Goal: Find specific page/section: Find specific page/section

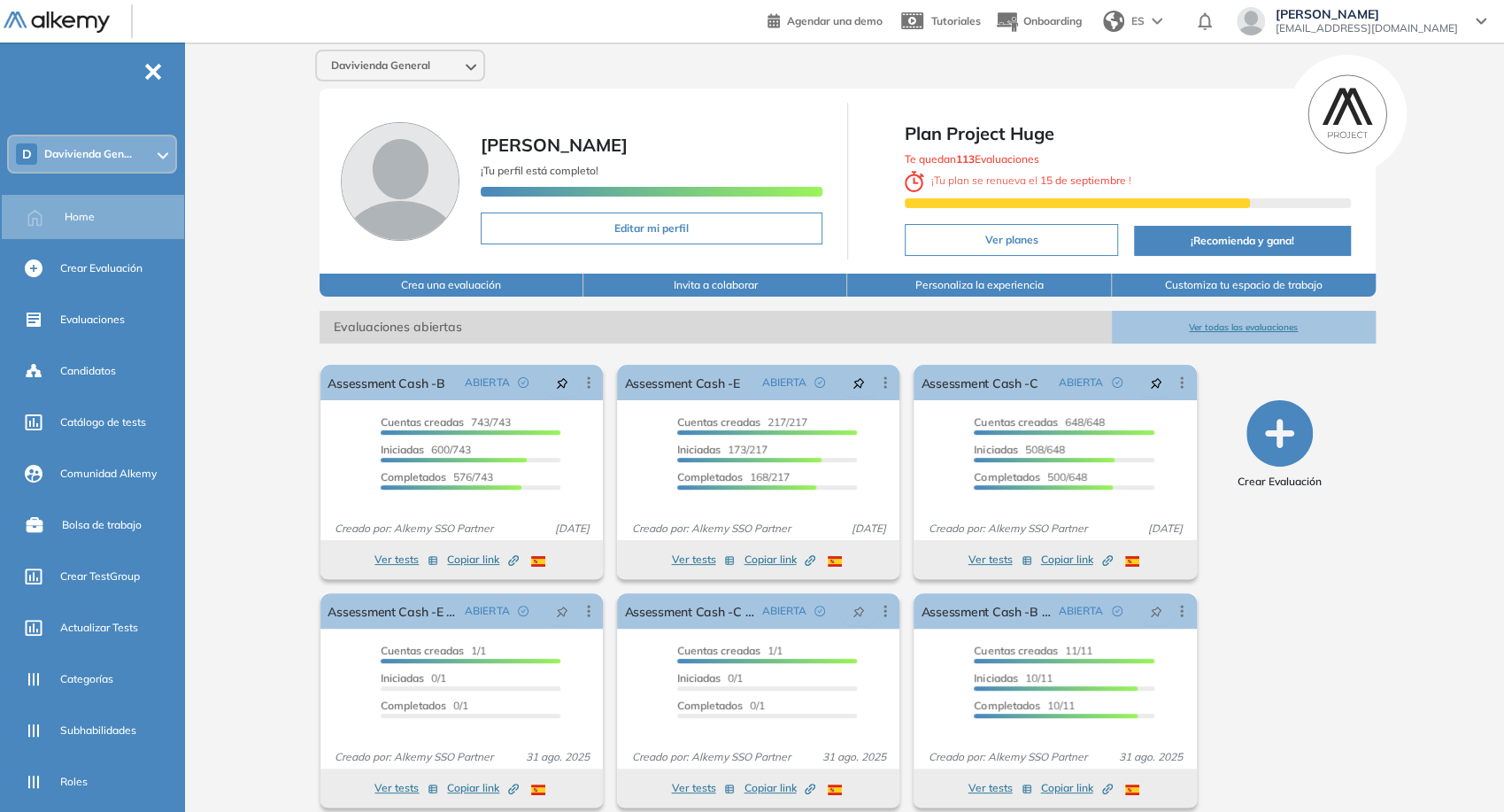
click at [434, 63] on div "Davivienda General" at bounding box center [400, 65] width 166 height 29
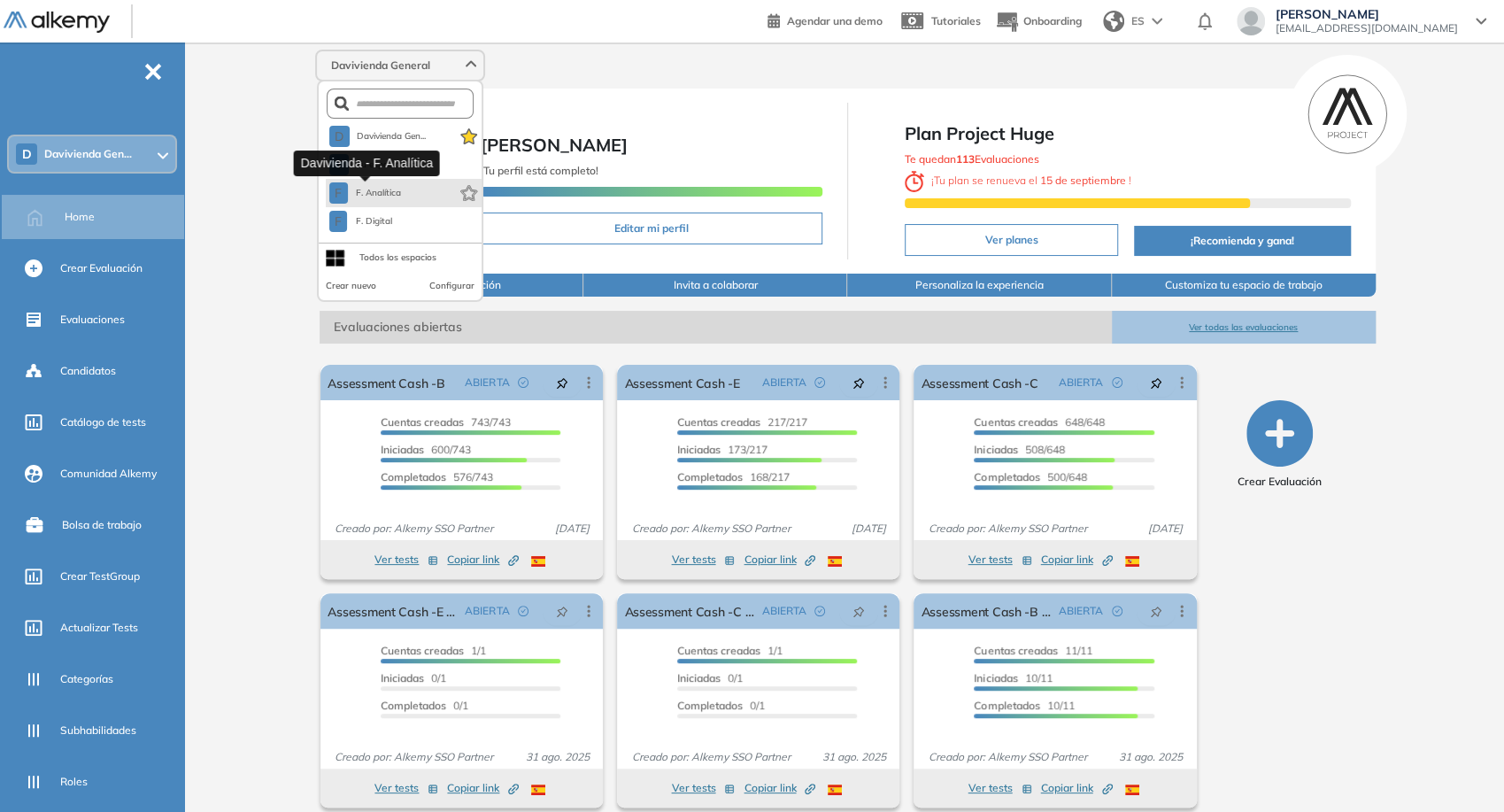
click at [393, 197] on span "F. Analítica" at bounding box center [379, 193] width 48 height 14
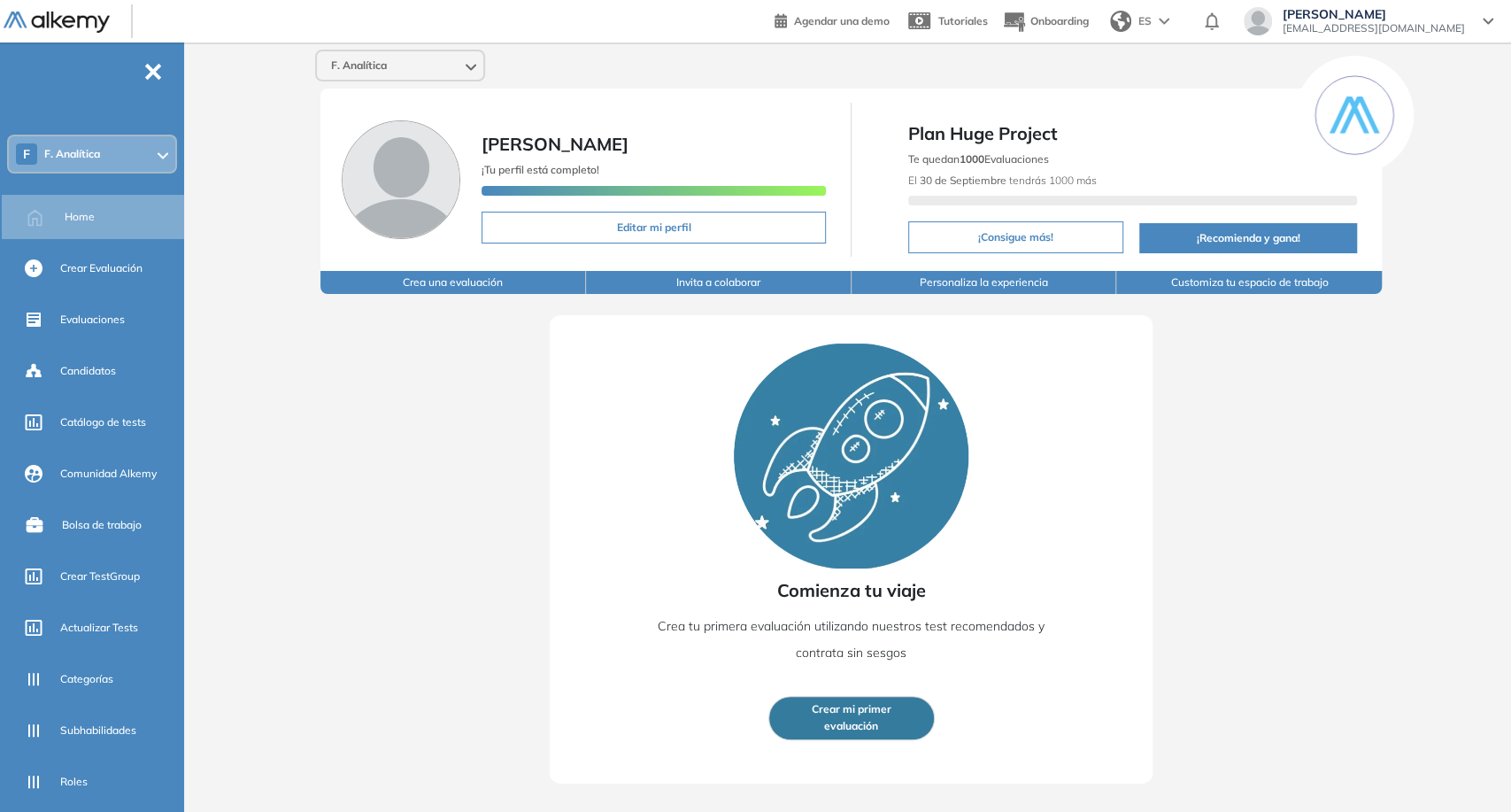
click at [436, 66] on div "F. Analítica" at bounding box center [400, 65] width 166 height 29
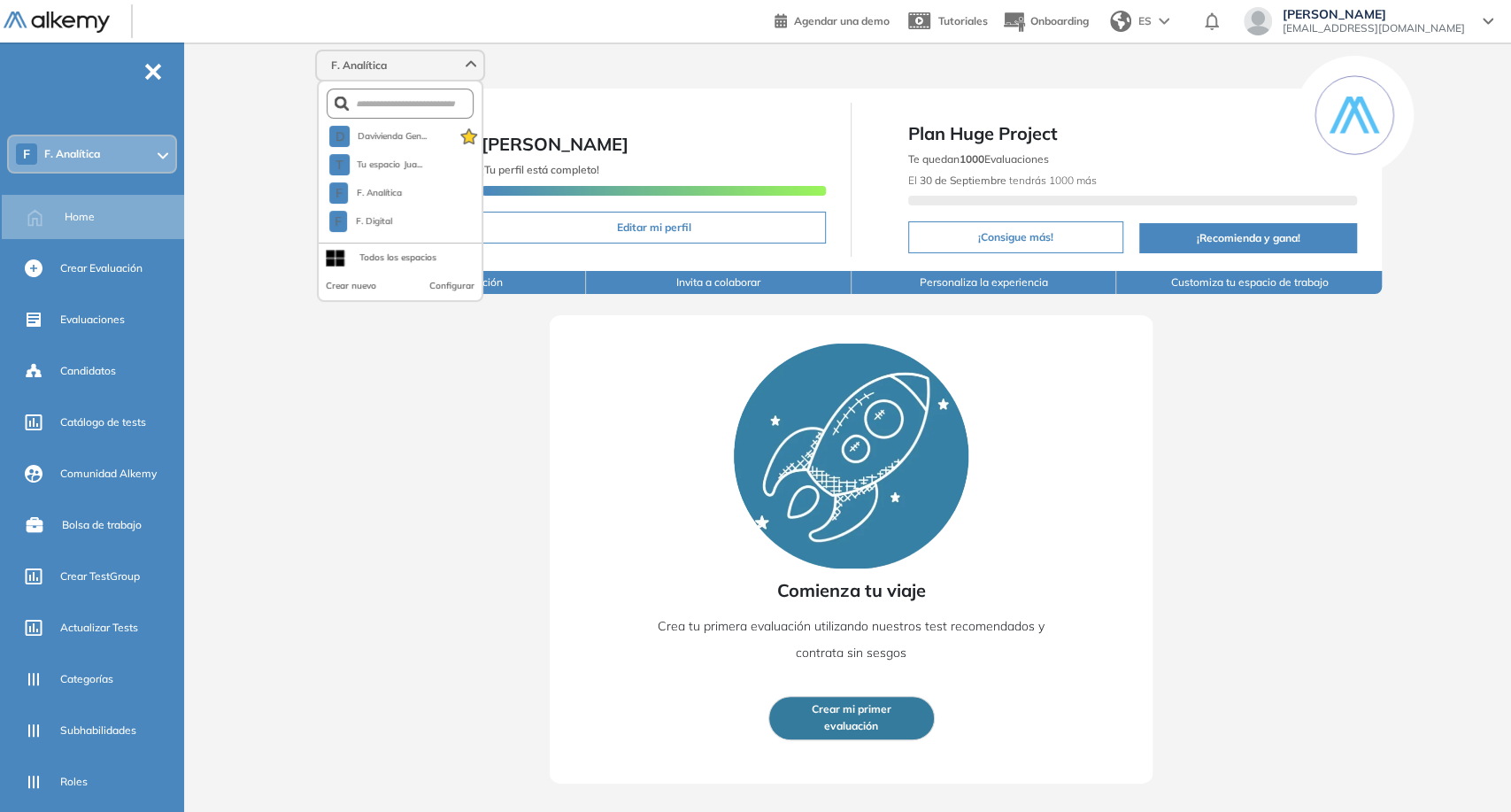
click at [436, 66] on div "F. Analítica" at bounding box center [400, 65] width 166 height 29
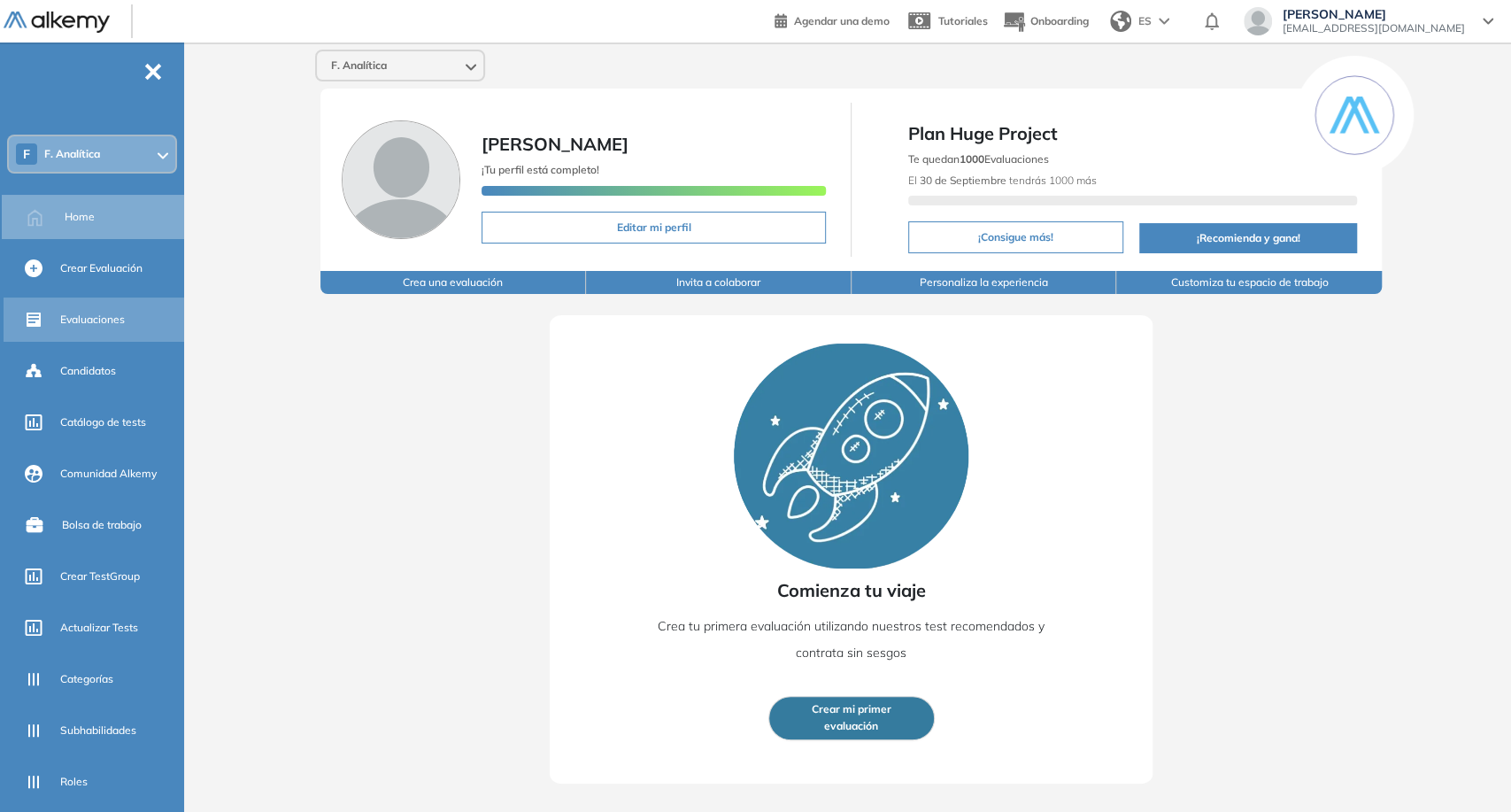
click at [104, 310] on div "Evaluaciones" at bounding box center [120, 319] width 120 height 31
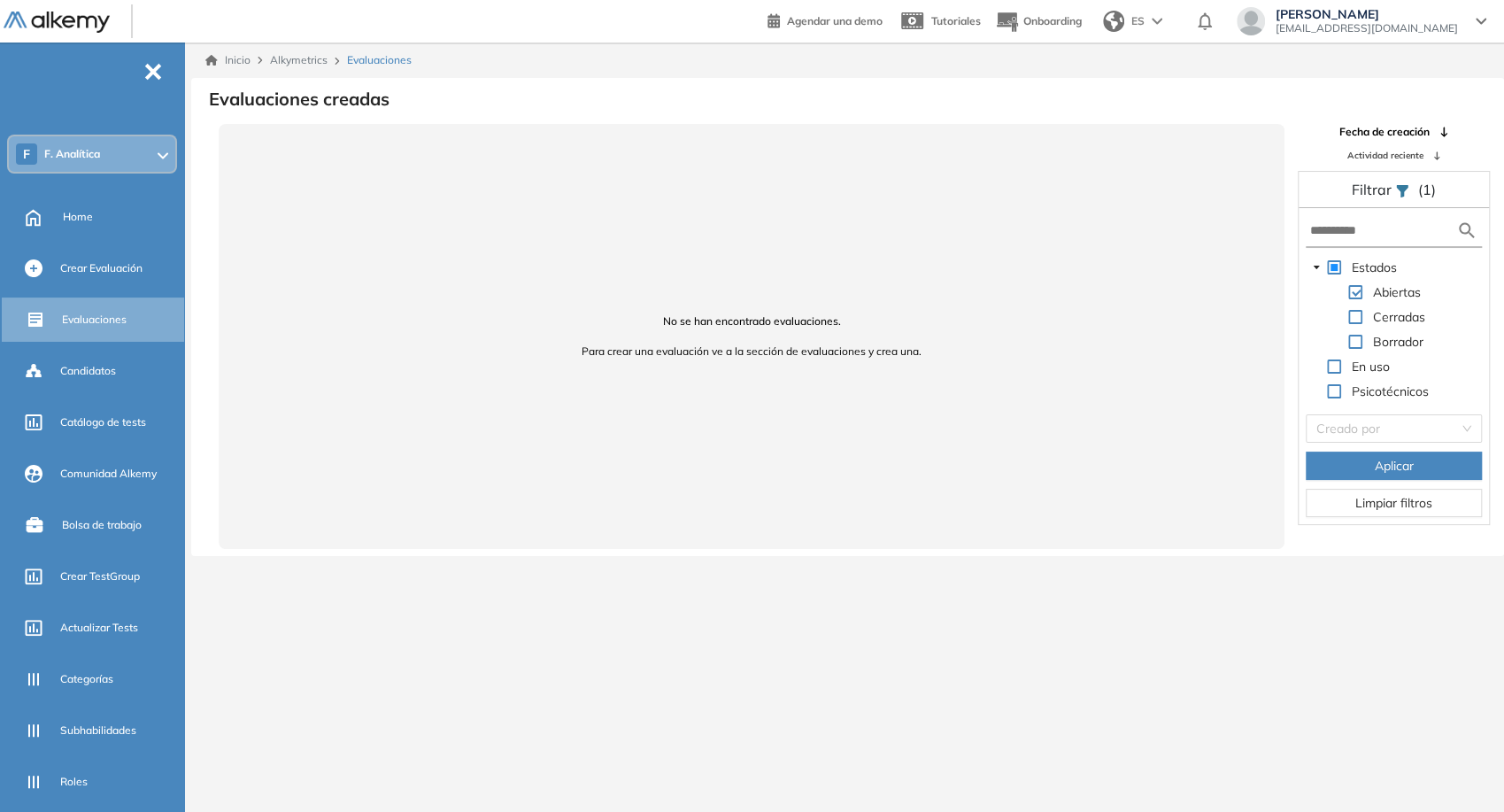
click at [1360, 313] on span at bounding box center [1355, 317] width 14 height 14
click at [1400, 462] on span "Aplicar" at bounding box center [1394, 466] width 39 height 20
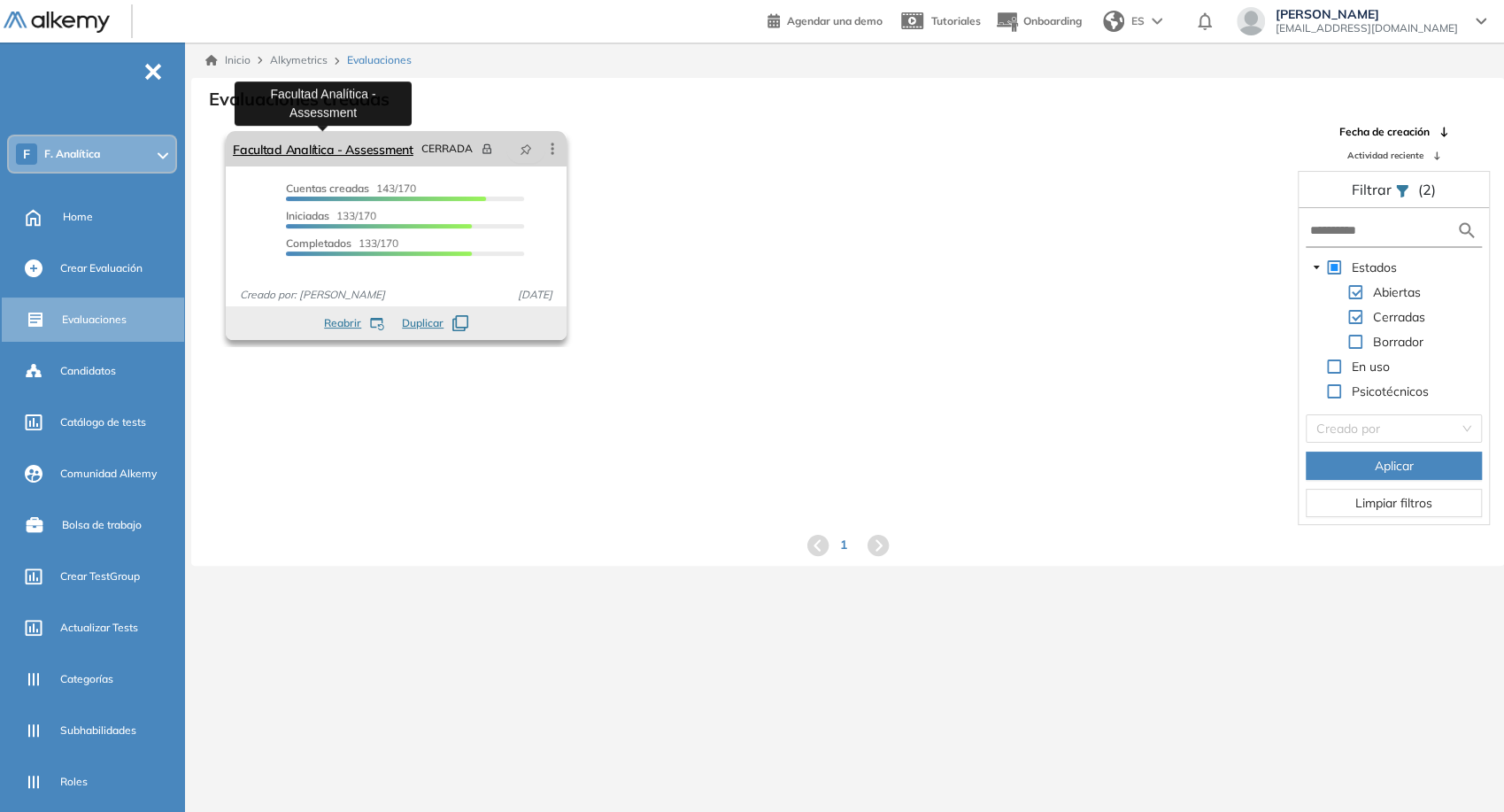
click at [393, 157] on link "Facultad Analítica - Assessment" at bounding box center [322, 149] width 180 height 35
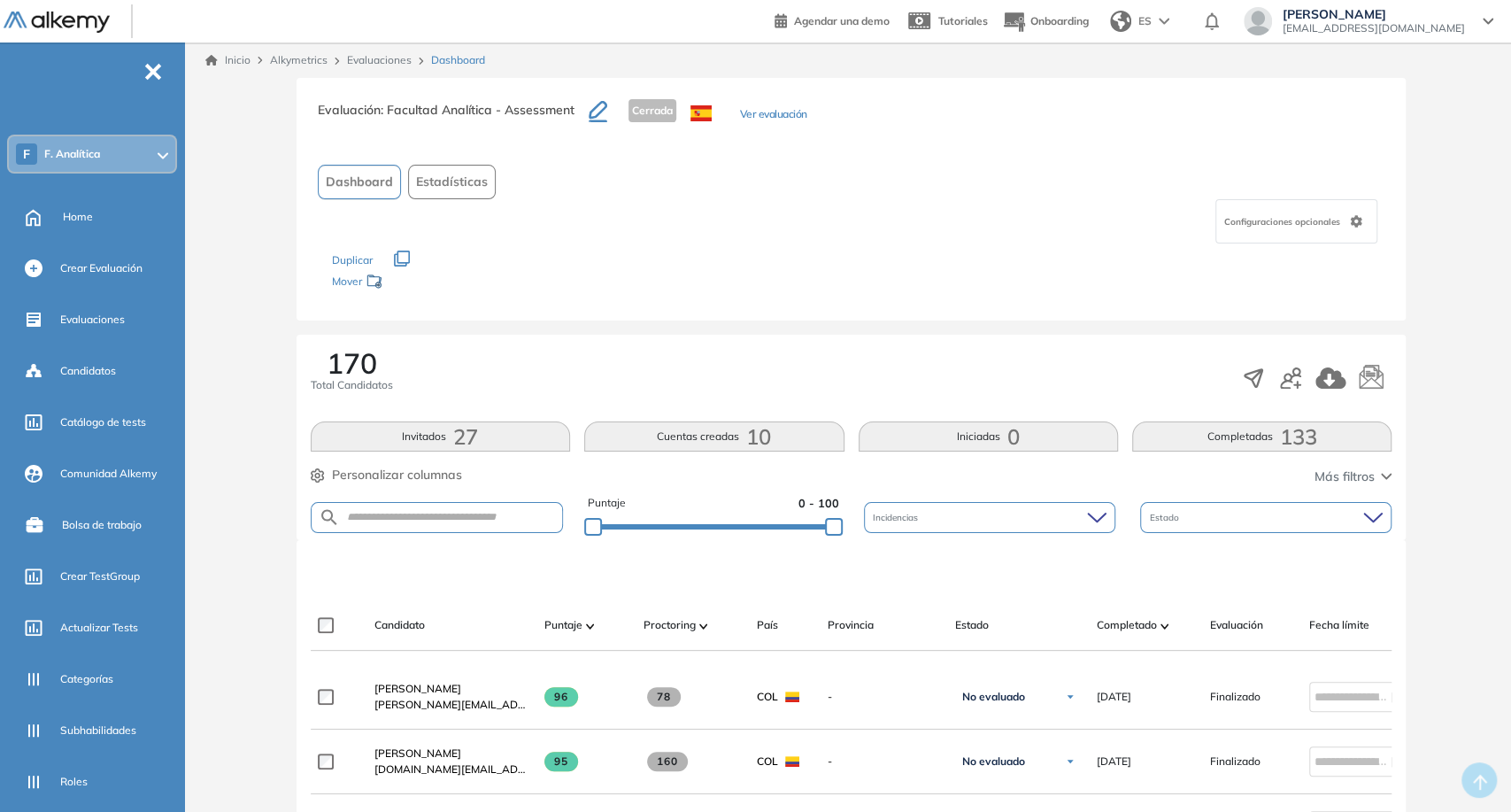
click at [433, 195] on button "Estadísticas" at bounding box center [452, 181] width 88 height 34
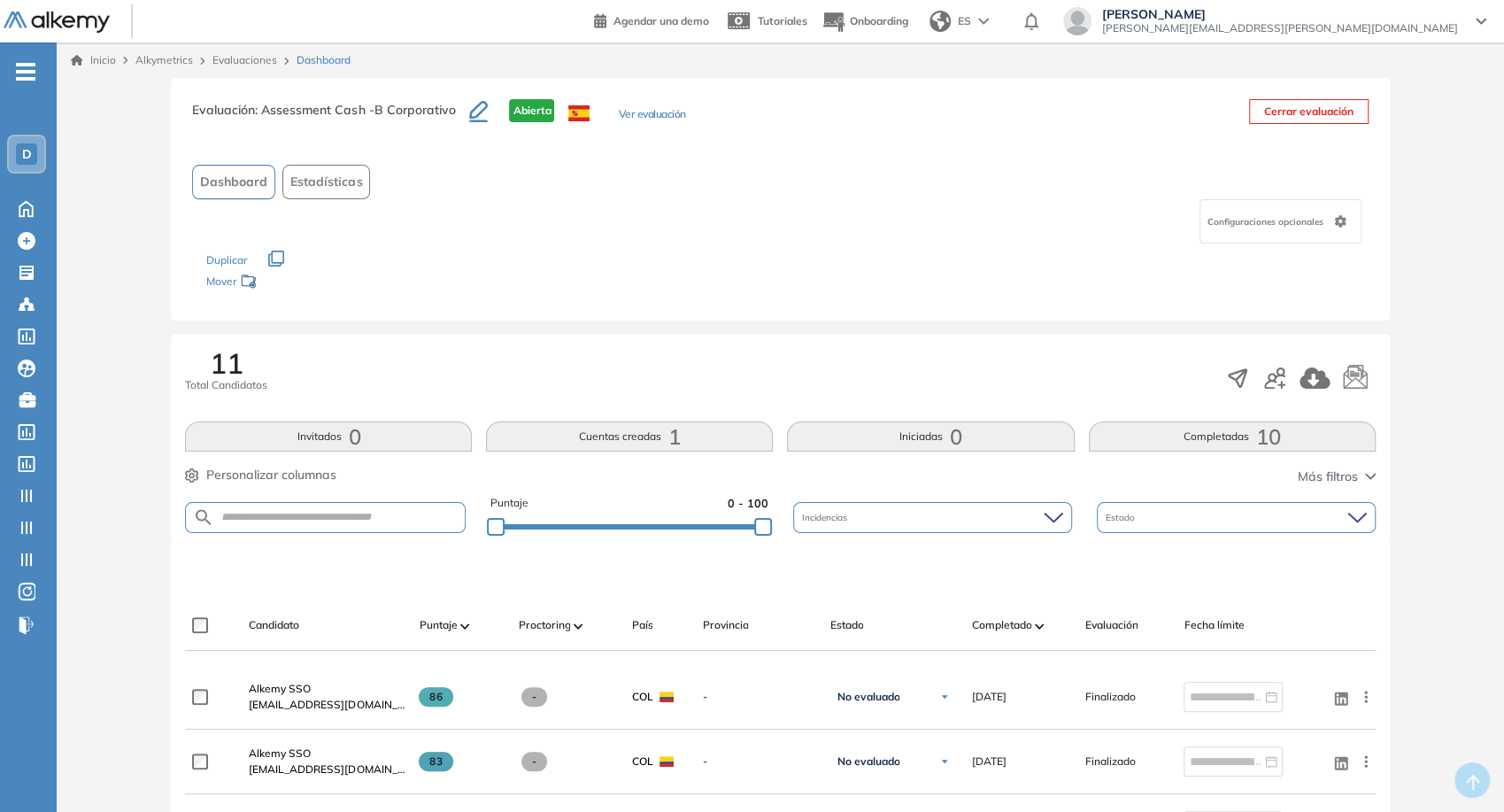
click at [245, 62] on link "Evaluaciones" at bounding box center [245, 59] width 65 height 13
